Goal: Task Accomplishment & Management: Complete application form

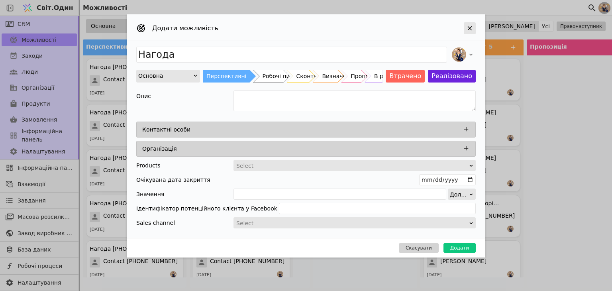
click at [474, 28] on div "Додати можливість" at bounding box center [470, 28] width 12 height 12
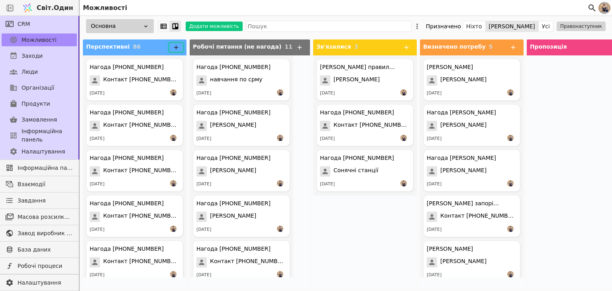
click at [183, 47] on button at bounding box center [176, 48] width 14 height 10
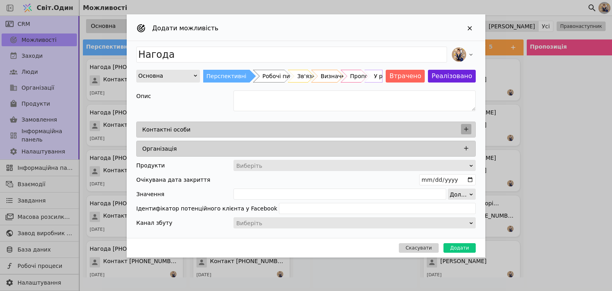
click at [464, 126] on icon "Додати можливість" at bounding box center [466, 129] width 7 height 7
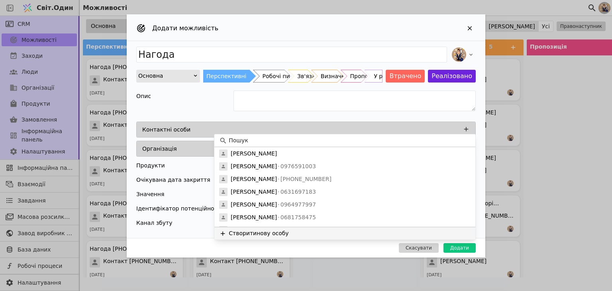
click at [284, 231] on button "Створити нову особу" at bounding box center [344, 233] width 261 height 13
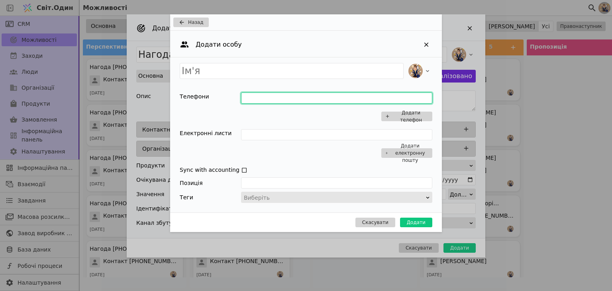
click at [260, 99] on input "Додати можливість" at bounding box center [336, 97] width 191 height 11
type input "0683462421"
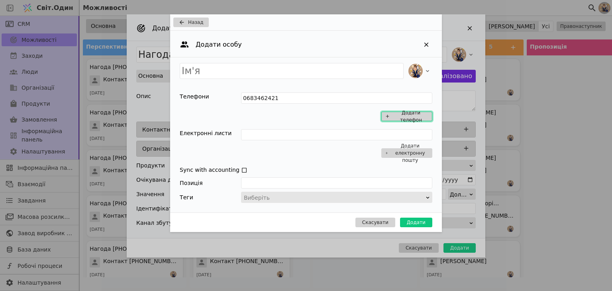
click at [388, 118] on button "Додати телефон" at bounding box center [407, 117] width 51 height 10
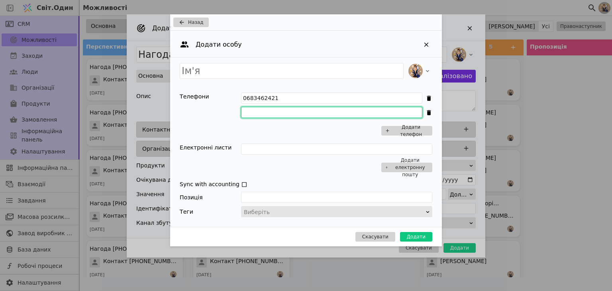
click at [376, 117] on input "Додати можливість" at bounding box center [331, 112] width 181 height 11
type input "0970072121"
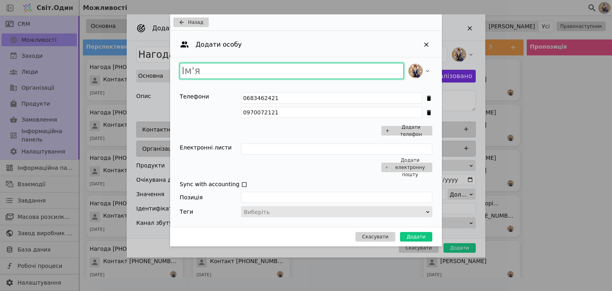
click at [341, 72] on input "Додати можливість" at bounding box center [292, 71] width 224 height 16
type input "[PERSON_NAME]"
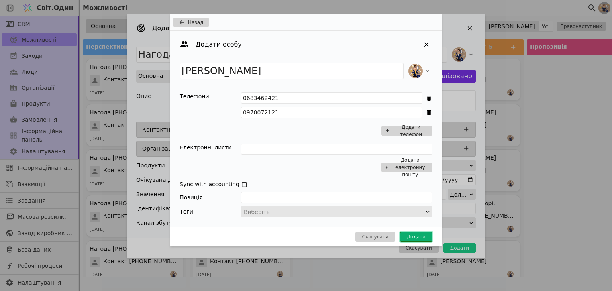
click at [410, 236] on font "Додати" at bounding box center [416, 237] width 19 height 6
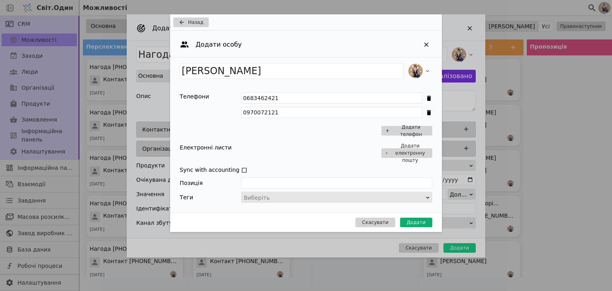
type input "Нагода [PERSON_NAME]"
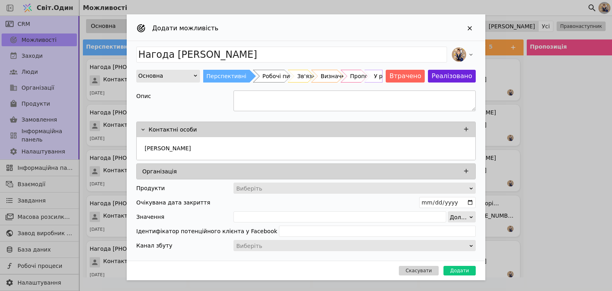
click at [284, 102] on textarea "Додати можливість" at bounding box center [355, 101] width 242 height 21
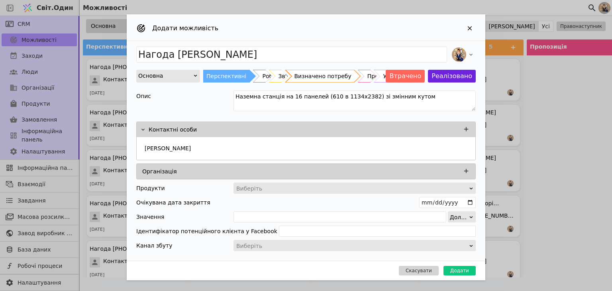
type textarea "Наземна станція на 16 панелей (610 в 1134х2382) зі змінним кутом"
click at [332, 75] on font "Визначено потребу" at bounding box center [323, 76] width 57 height 6
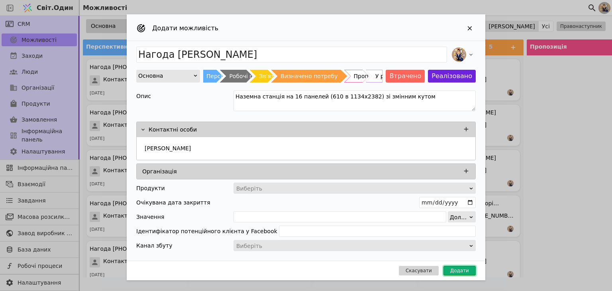
click at [458, 268] on font "Додати" at bounding box center [460, 271] width 19 height 6
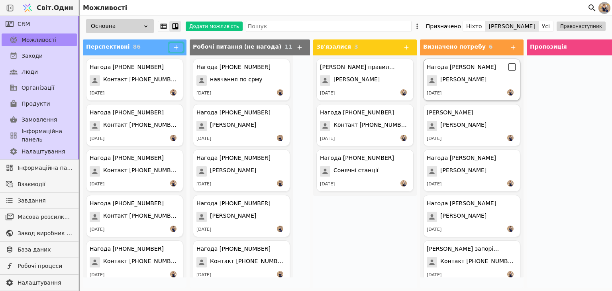
click at [458, 74] on div "Нагода [PERSON_NAME] [PERSON_NAME] [DATE]" at bounding box center [471, 80] width 97 height 42
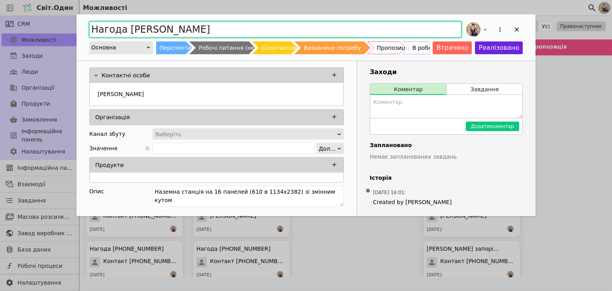
click at [127, 28] on input "Нагода [PERSON_NAME]" at bounding box center [275, 30] width 372 height 16
type input "[PERSON_NAME]"
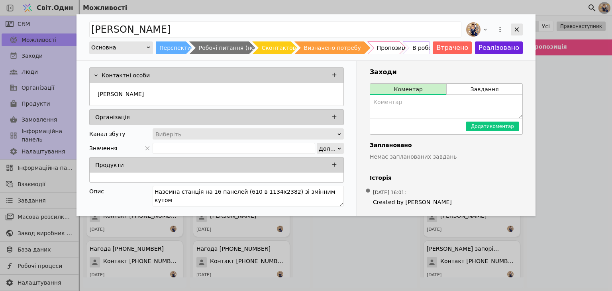
click at [514, 29] on icon "Додати можливість" at bounding box center [517, 29] width 7 height 7
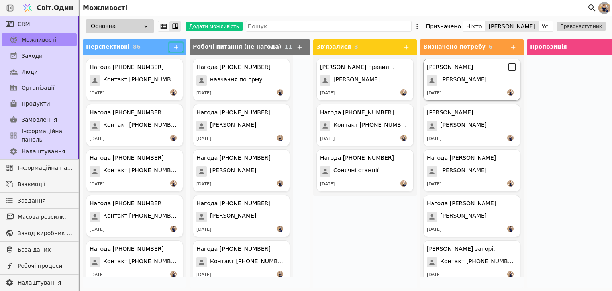
click at [449, 90] on div "[DATE]" at bounding box center [472, 93] width 90 height 8
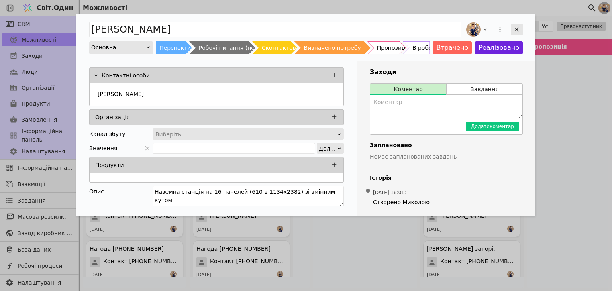
click at [516, 33] on icon "Додати можливість" at bounding box center [517, 29] width 7 height 7
